Goal: Task Accomplishment & Management: Manage account settings

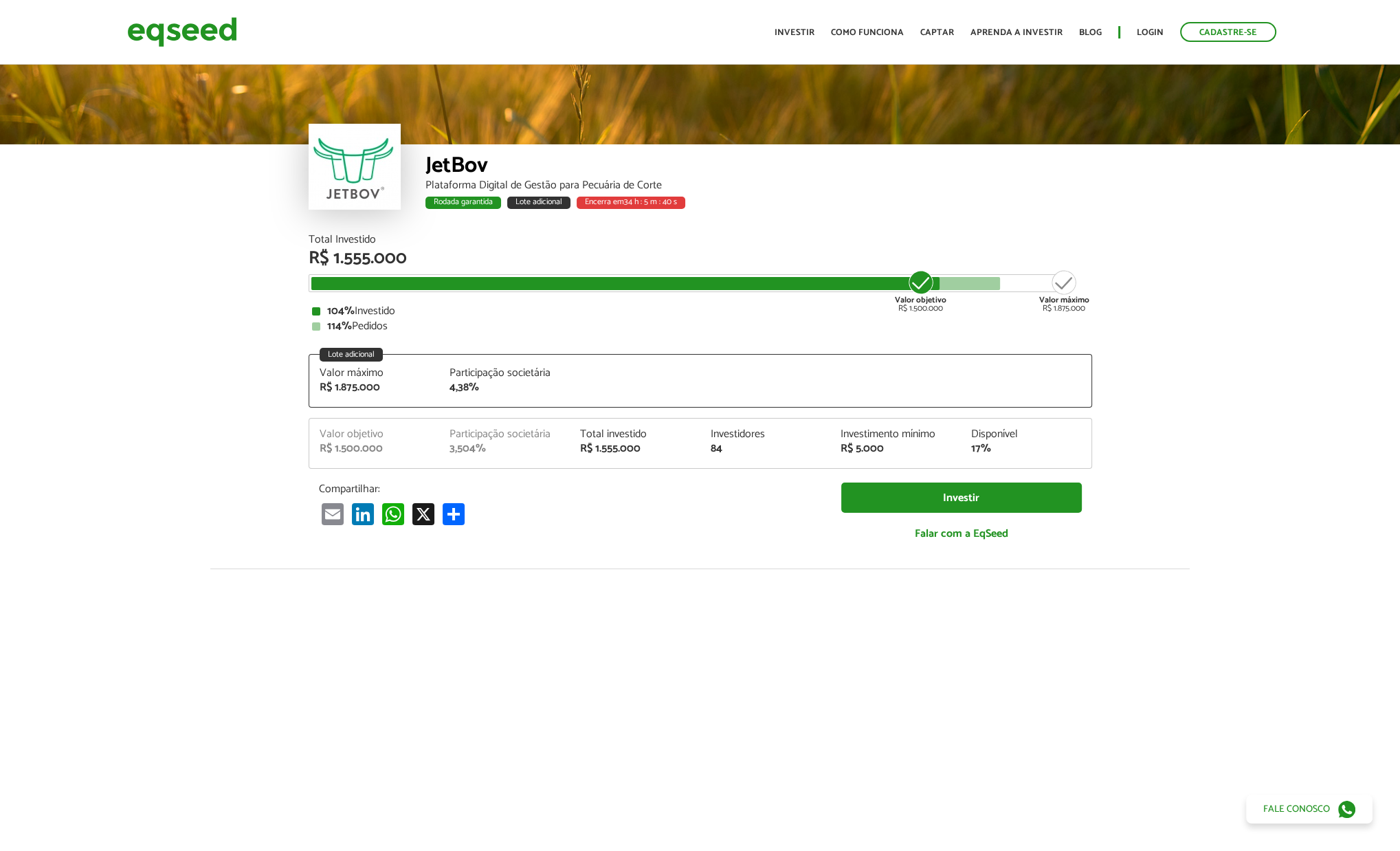
scroll to position [1707, 0]
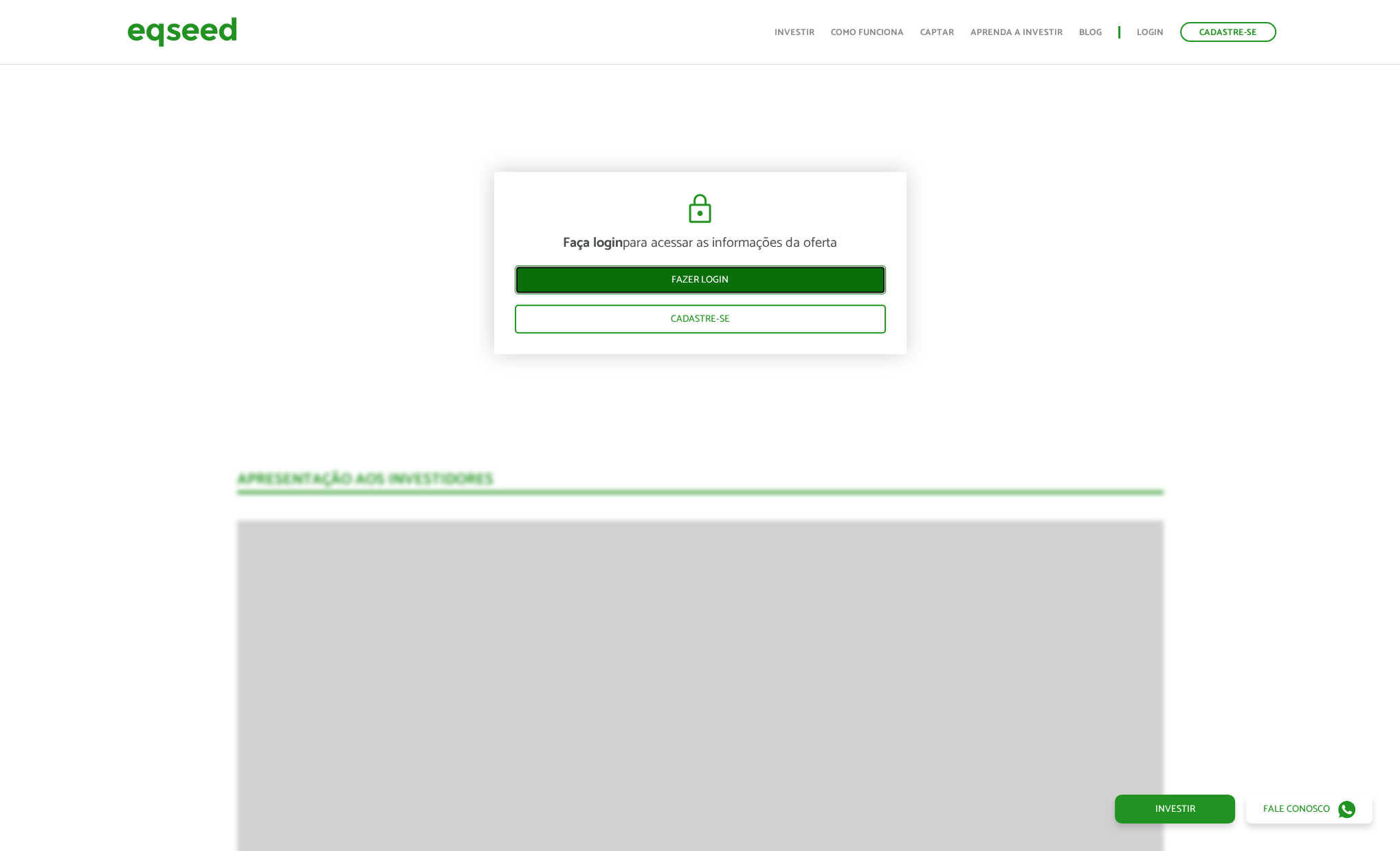
click at [747, 274] on link "Fazer login" at bounding box center [700, 280] width 371 height 29
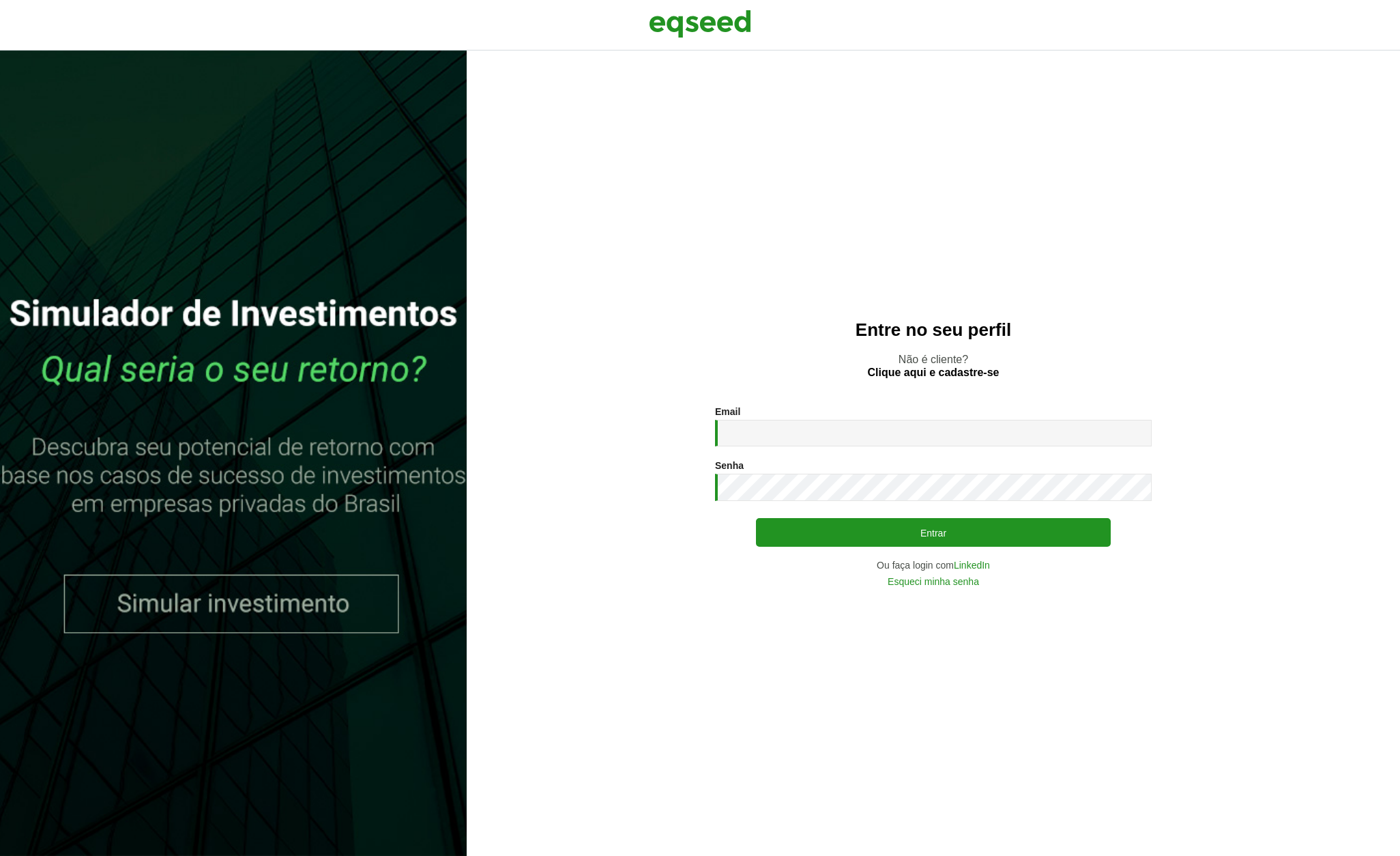
type input "**********"
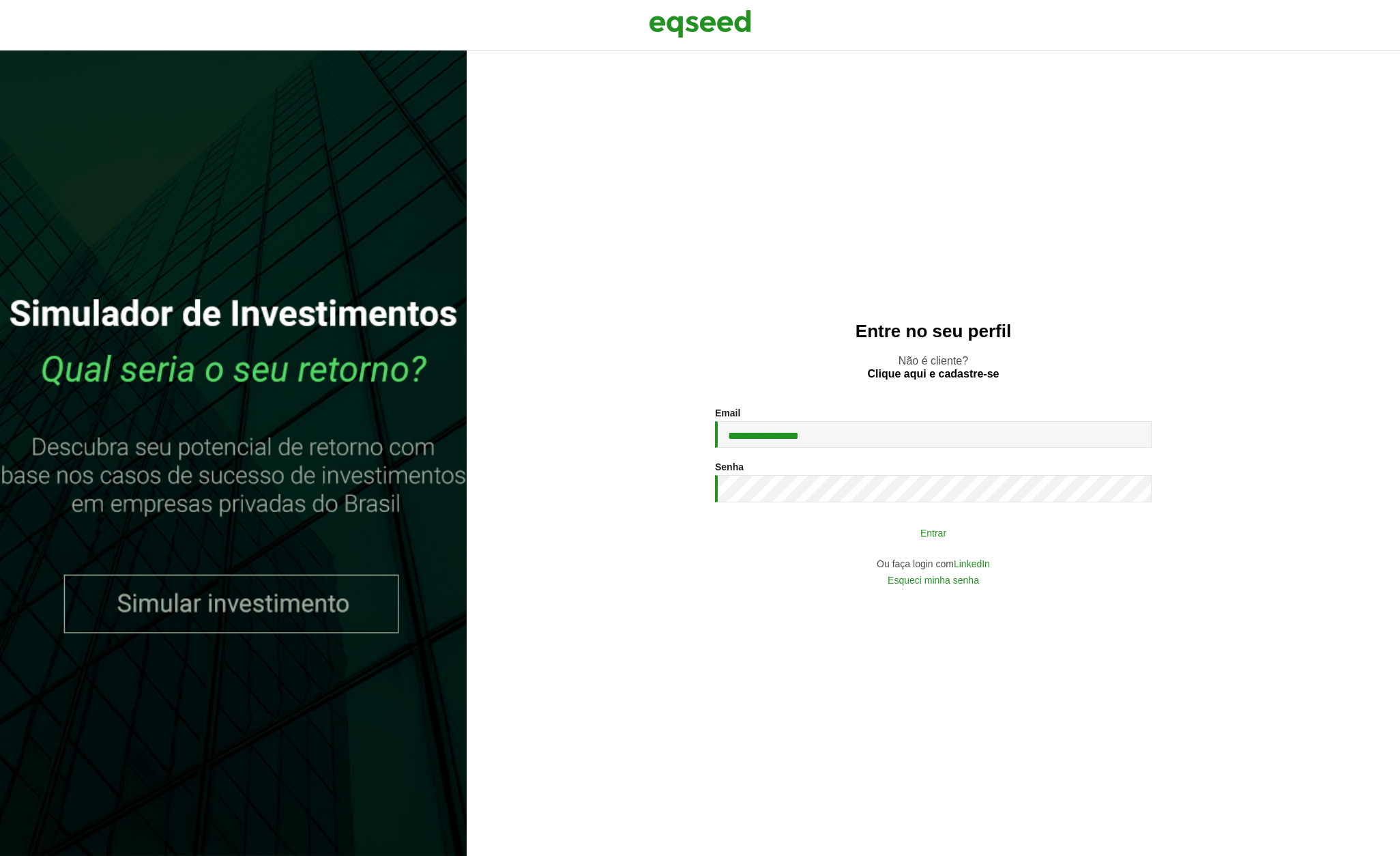
click at [999, 533] on button "Entrar" at bounding box center [933, 532] width 355 height 26
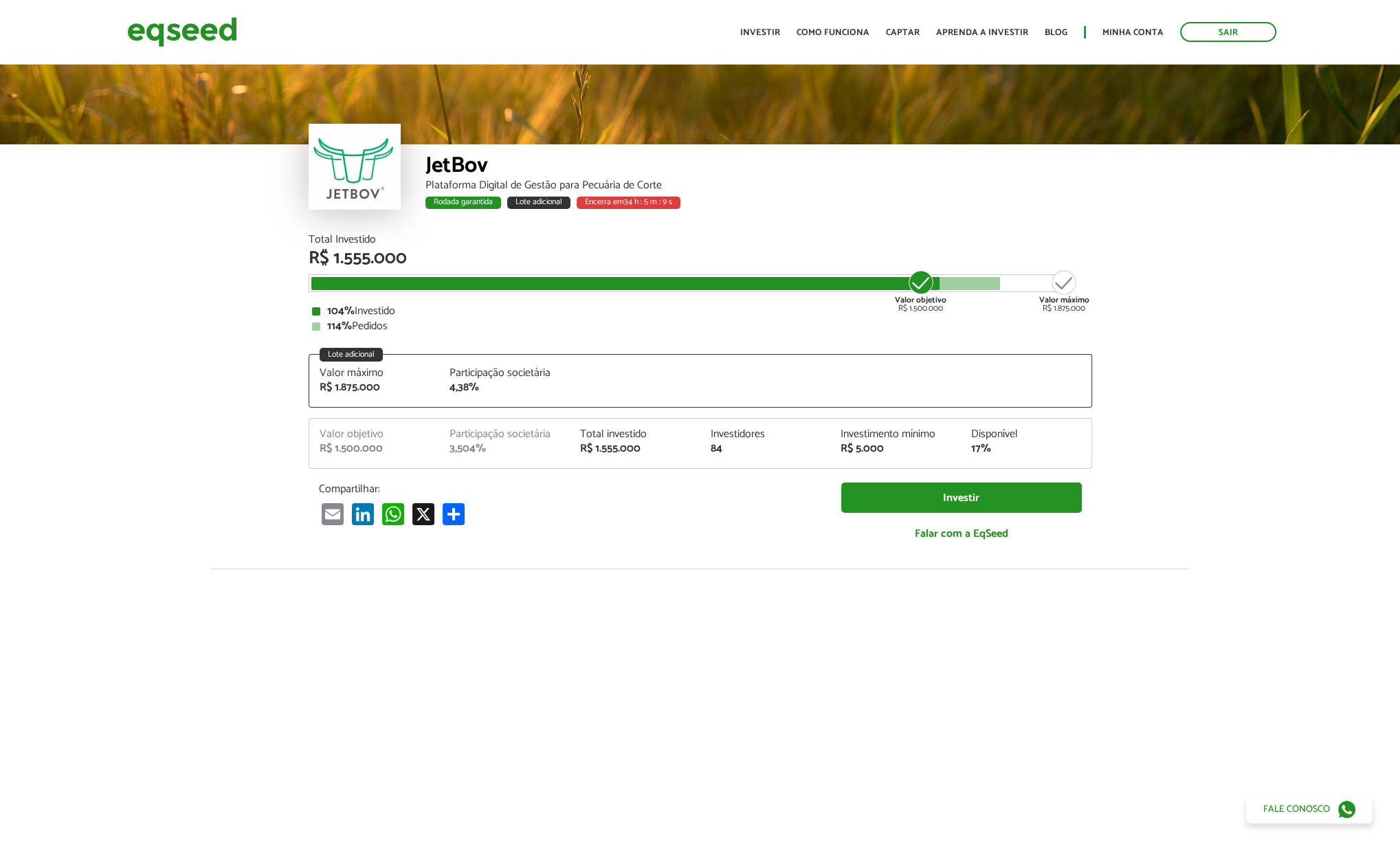
click at [1183, 352] on article "JetBov Plataforma Digital de Gestão para Pecuária de Corte Rodada garantida Lot…" at bounding box center [700, 549] width 1400 height 976
click at [1176, 349] on article "JetBov Plataforma Digital de Gestão para Pecuária de Corte Rodada garantida Lot…" at bounding box center [700, 549] width 1400 height 976
